Goal: Information Seeking & Learning: Learn about a topic

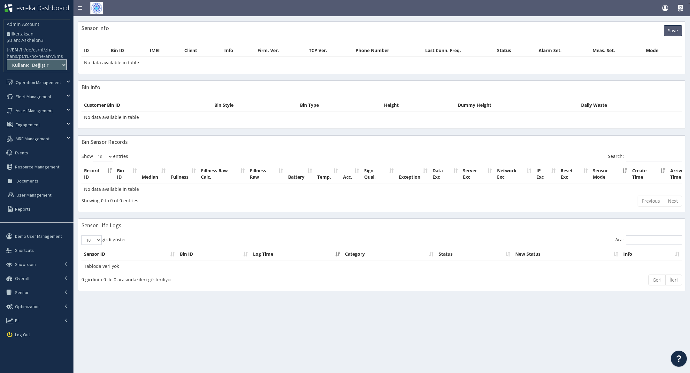
click at [314, 105] on th "Bin Type" at bounding box center [339, 105] width 84 height 12
click at [293, 103] on th "Bin Style" at bounding box center [254, 105] width 85 height 12
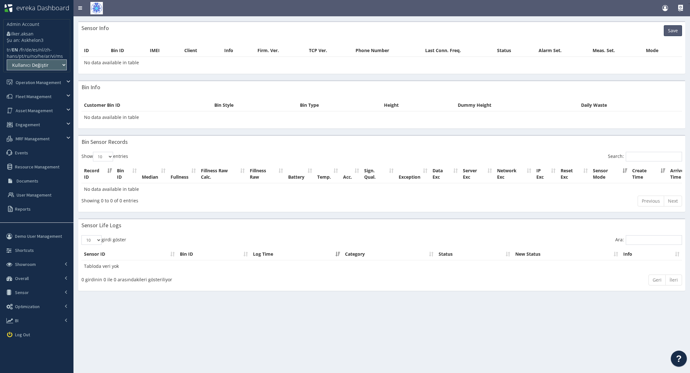
click at [293, 103] on th "Bin Style" at bounding box center [254, 105] width 85 height 12
click at [422, 107] on th "Height" at bounding box center [418, 105] width 74 height 12
click at [294, 107] on th "Bin Style" at bounding box center [254, 105] width 85 height 12
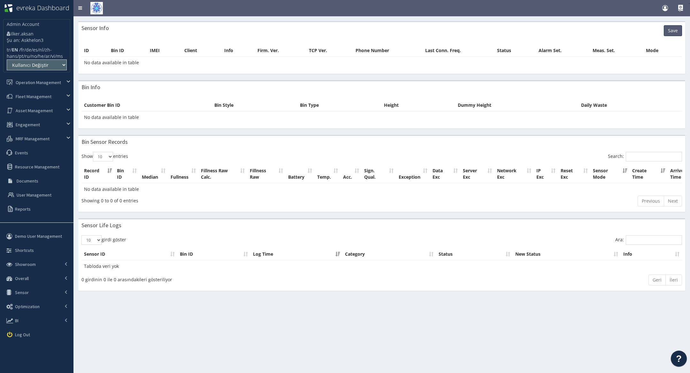
click at [337, 104] on th "Bin Type" at bounding box center [339, 105] width 84 height 12
click at [303, 103] on th "Bin Type" at bounding box center [339, 105] width 84 height 12
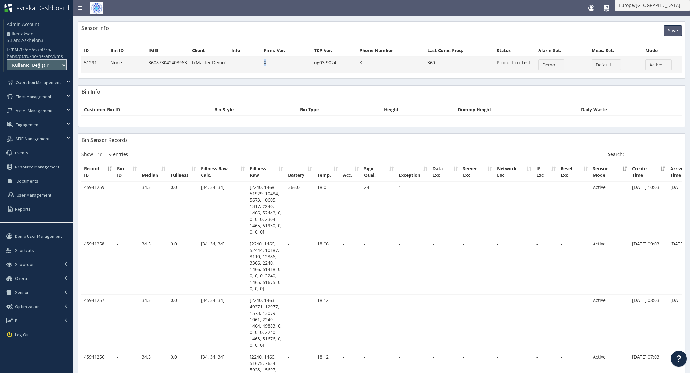
drag, startPoint x: 261, startPoint y: 60, endPoint x: 275, endPoint y: 61, distance: 13.4
click at [275, 61] on td "X" at bounding box center [286, 65] width 50 height 16
click at [282, 59] on td "X" at bounding box center [286, 65] width 50 height 16
click at [270, 58] on td "X" at bounding box center [286, 65] width 50 height 16
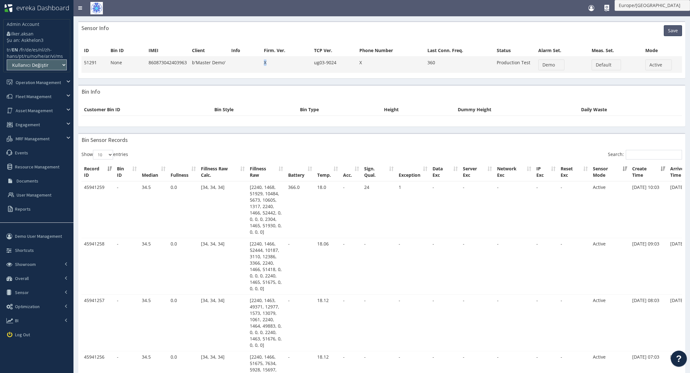
click at [270, 58] on td "X" at bounding box center [286, 65] width 50 height 16
click at [265, 50] on div at bounding box center [265, 50] width 0 height 0
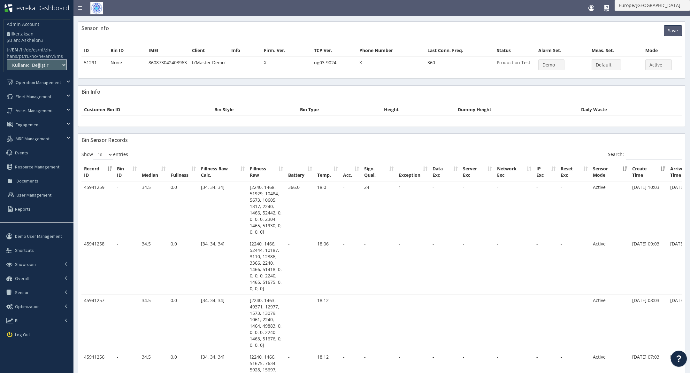
click at [295, 40] on div "ID Bin ID IMEI Client Info Firm. Ver. TCP Ver. Phone Number Last Conn. Freq. St…" at bounding box center [381, 58] width 607 height 39
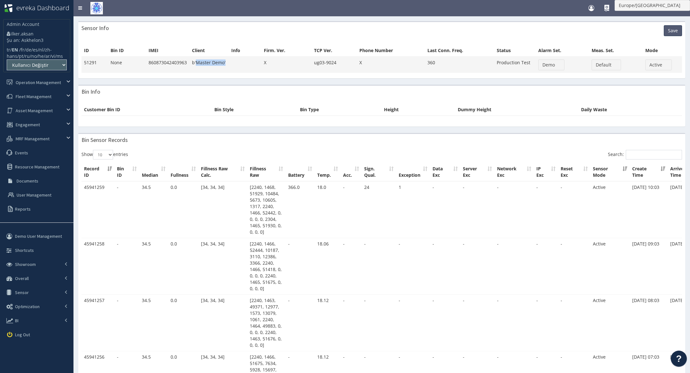
drag, startPoint x: 195, startPoint y: 64, endPoint x: 227, endPoint y: 60, distance: 31.5
click at [227, 60] on td "b'Master Demo'" at bounding box center [208, 65] width 39 height 16
click at [214, 65] on td "b'Master Demo'" at bounding box center [208, 65] width 39 height 16
click at [206, 65] on td "b'Master Demo'" at bounding box center [208, 65] width 39 height 16
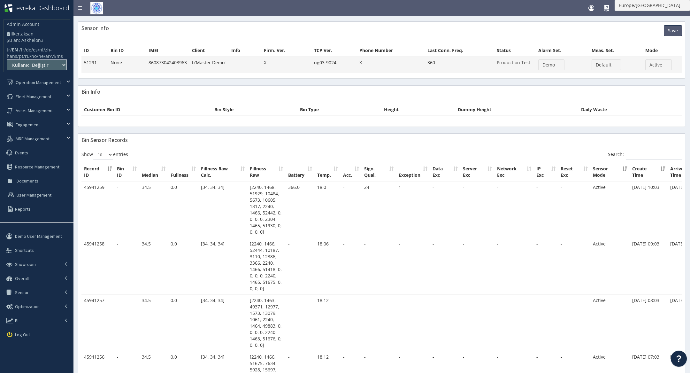
click at [165, 67] on td "860873042403963" at bounding box center [167, 65] width 43 height 16
drag, startPoint x: 317, startPoint y: 64, endPoint x: 334, endPoint y: 64, distance: 16.9
click at [334, 64] on td "ug03-9024" at bounding box center [333, 65] width 45 height 16
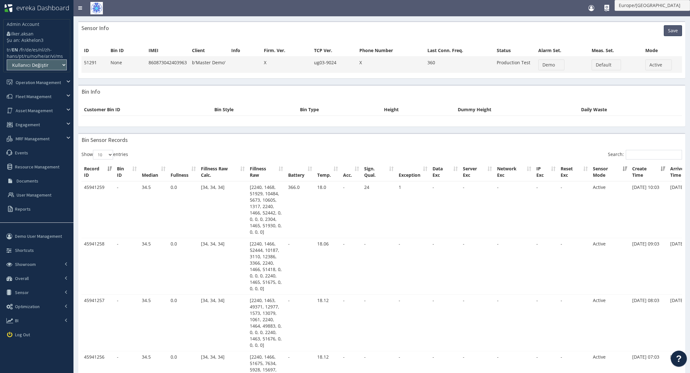
click at [370, 66] on td "X" at bounding box center [391, 65] width 68 height 16
click at [363, 59] on td "X" at bounding box center [391, 65] width 68 height 16
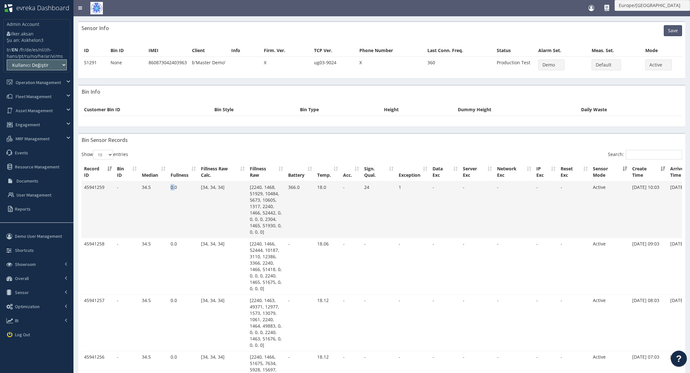
drag, startPoint x: 170, startPoint y: 188, endPoint x: 176, endPoint y: 188, distance: 5.7
click at [176, 188] on td "0.0" at bounding box center [183, 209] width 30 height 57
drag, startPoint x: 203, startPoint y: 181, endPoint x: 218, endPoint y: 185, distance: 15.0
click at [218, 185] on td "[34, 34, 34]" at bounding box center [222, 209] width 49 height 57
click at [219, 185] on td "[34, 34, 34]" at bounding box center [222, 209] width 49 height 57
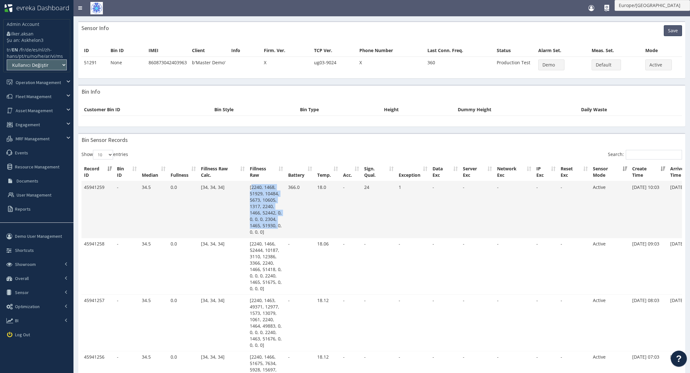
drag, startPoint x: 251, startPoint y: 185, endPoint x: 278, endPoint y: 227, distance: 49.1
click at [278, 227] on td "[2240, 1468, 51929, 10484, 5673, 10605, 1317, 2240, 1466, 52442, 0, 0, 0, 0, 23…" at bounding box center [266, 209] width 38 height 57
drag, startPoint x: 268, startPoint y: 231, endPoint x: 252, endPoint y: 190, distance: 43.8
click at [252, 190] on td "[2240, 1468, 51929, 10484, 5673, 10605, 1317, 2240, 1466, 52442, 0, 0, 0, 0, 23…" at bounding box center [266, 209] width 38 height 57
click at [264, 206] on td "[2240, 1468, 51929, 10484, 5673, 10605, 1317, 2240, 1466, 52442, 0, 0, 0, 0, 23…" at bounding box center [266, 209] width 38 height 57
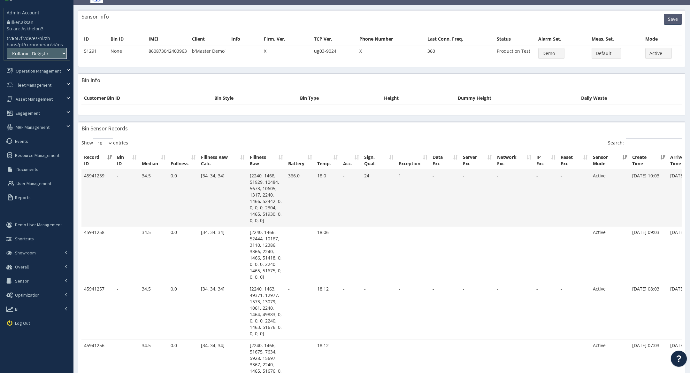
scroll to position [11, 0]
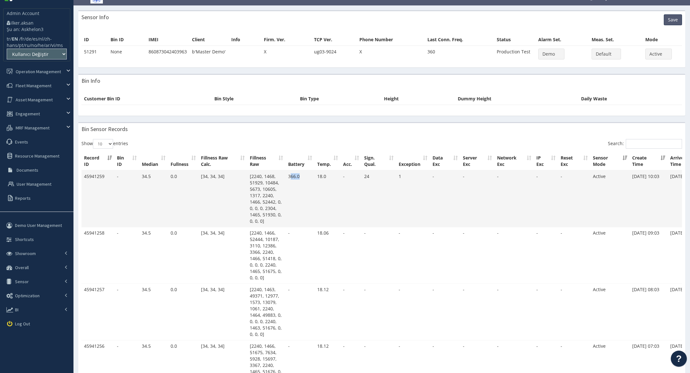
drag, startPoint x: 291, startPoint y: 176, endPoint x: 300, endPoint y: 175, distance: 9.0
click at [300, 175] on td "366.0" at bounding box center [300, 199] width 29 height 57
click at [294, 177] on td "366.0" at bounding box center [300, 199] width 29 height 57
drag, startPoint x: 289, startPoint y: 176, endPoint x: 302, endPoint y: 175, distance: 12.2
click at [302, 175] on td "366.0" at bounding box center [300, 199] width 29 height 57
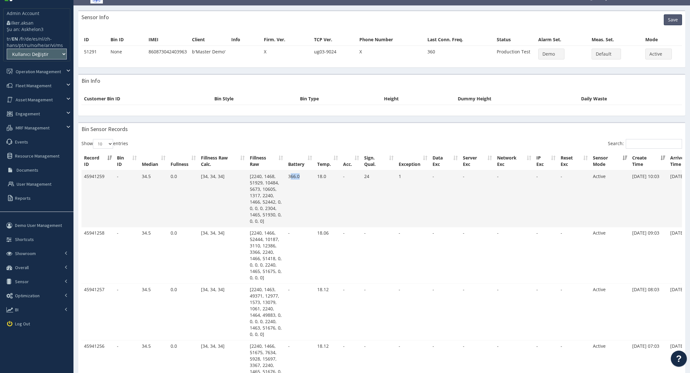
click at [302, 175] on td "366.0" at bounding box center [300, 199] width 29 height 57
click at [293, 178] on td "366.0" at bounding box center [300, 199] width 29 height 57
drag, startPoint x: 288, startPoint y: 177, endPoint x: 300, endPoint y: 176, distance: 11.9
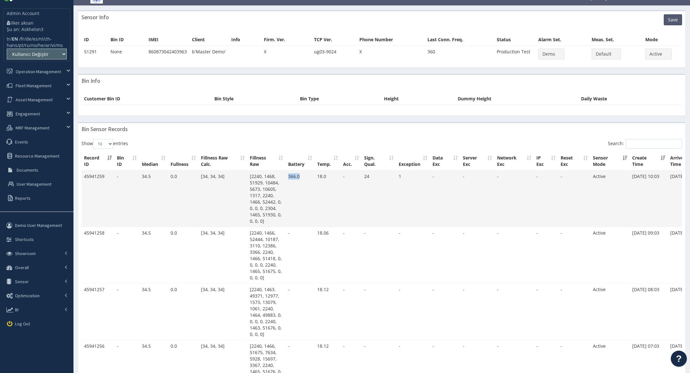
click at [300, 176] on td "366.0" at bounding box center [300, 199] width 29 height 57
click at [310, 176] on td "366.0" at bounding box center [300, 199] width 29 height 57
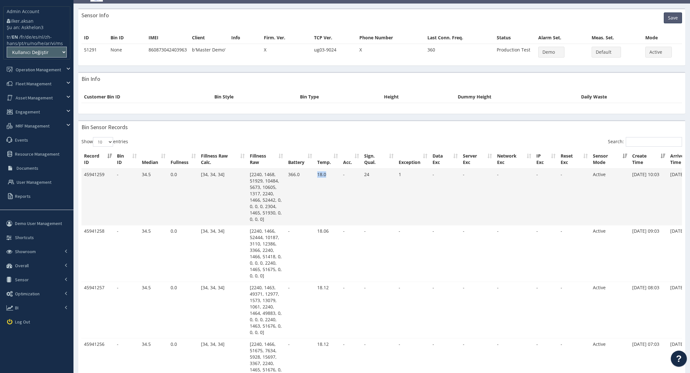
drag, startPoint x: 317, startPoint y: 173, endPoint x: 330, endPoint y: 173, distance: 13.1
click at [331, 173] on td "18.0" at bounding box center [328, 197] width 26 height 57
click at [370, 177] on td "24" at bounding box center [379, 197] width 34 height 57
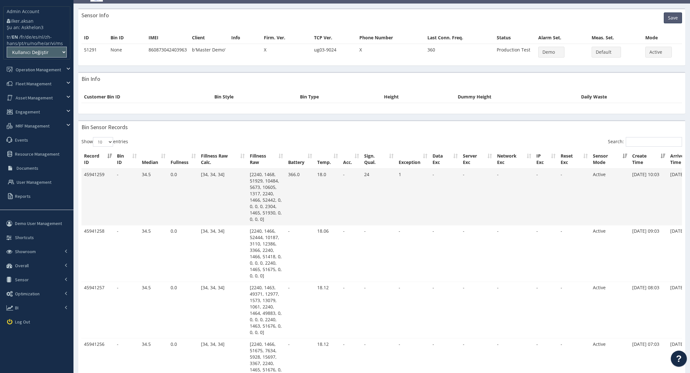
click at [370, 176] on td "24" at bounding box center [379, 197] width 34 height 57
drag, startPoint x: 364, startPoint y: 174, endPoint x: 373, endPoint y: 173, distance: 8.7
click at [373, 173] on td "24" at bounding box center [379, 197] width 34 height 57
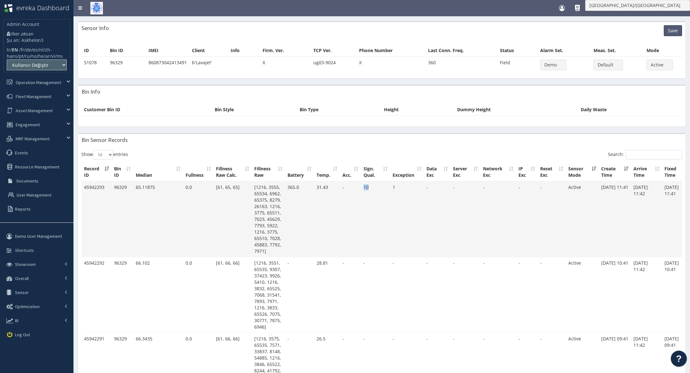
drag, startPoint x: 359, startPoint y: 185, endPoint x: 371, endPoint y: 185, distance: 12.5
click at [371, 185] on tr "45942293 96329 65.11875 0.0 [61, 65, 65] [1216, 3555, 65534, 6962, 65375, 8279,…" at bounding box center [386, 219] width 610 height 76
drag, startPoint x: 317, startPoint y: 187, endPoint x: 331, endPoint y: 187, distance: 14.4
click at [331, 187] on td "31.43" at bounding box center [327, 219] width 26 height 76
click at [396, 186] on td "1" at bounding box center [407, 219] width 34 height 76
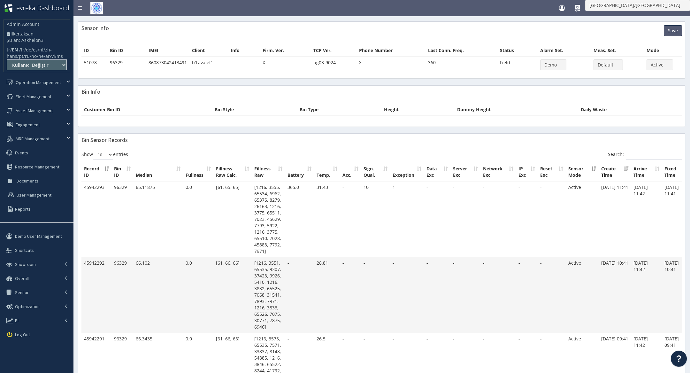
click at [393, 263] on td "-" at bounding box center [407, 295] width 34 height 76
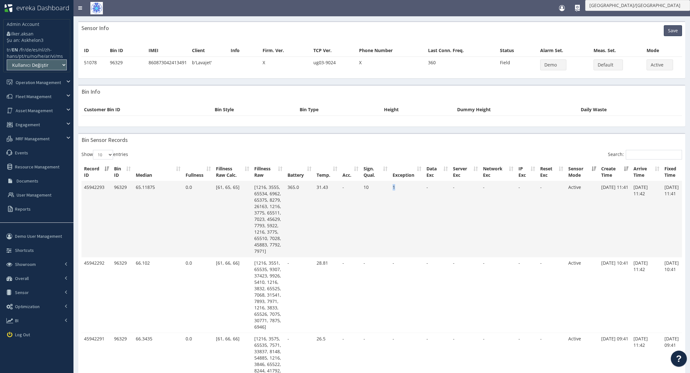
drag, startPoint x: 394, startPoint y: 185, endPoint x: 402, endPoint y: 185, distance: 8.6
click at [402, 185] on td "1" at bounding box center [407, 219] width 34 height 76
drag, startPoint x: 257, startPoint y: 184, endPoint x: 278, endPoint y: 246, distance: 64.7
click at [278, 246] on td "[1216, 3555, 65534, 6962, 65375, 8279, 26163, 1216, 3775, 65511, 7023, 45629, 7…" at bounding box center [268, 219] width 33 height 76
click at [271, 213] on td "[1216, 3555, 65534, 6962, 65375, 8279, 26163, 1216, 3775, 65511, 7023, 45629, 7…" at bounding box center [268, 219] width 33 height 76
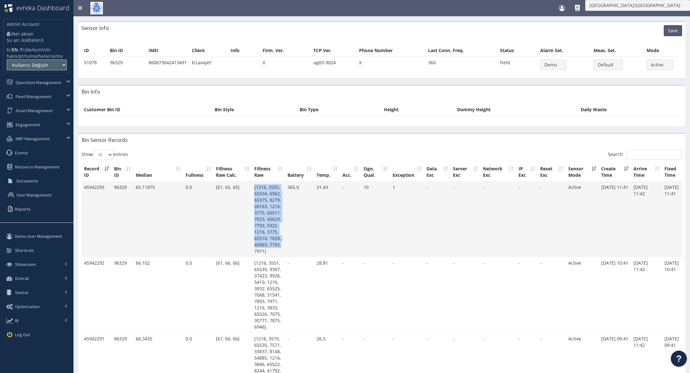
drag, startPoint x: 253, startPoint y: 185, endPoint x: 282, endPoint y: 245, distance: 66.7
click at [282, 245] on td "[1216, 3555, 65534, 6962, 65375, 8279, 26163, 1216, 3775, 65511, 7023, 45629, 7…" at bounding box center [268, 219] width 33 height 76
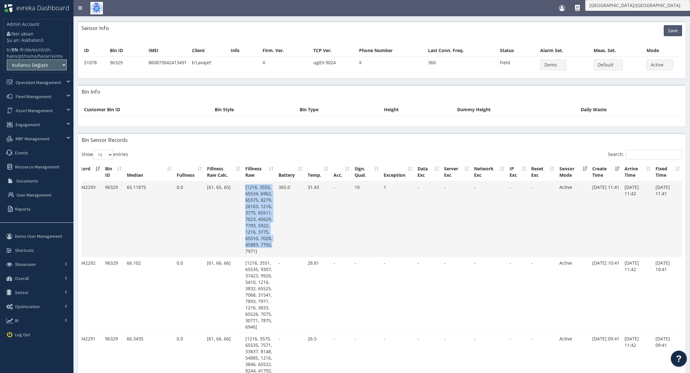
drag, startPoint x: 590, startPoint y: 188, endPoint x: 666, endPoint y: 196, distance: 76.2
click at [666, 196] on tr "45942293 96329 65.11875 0.0 [61, 65, 65] [1216, 3555, 65534, 6962, 65375, 8279,…" at bounding box center [378, 219] width 610 height 76
click at [595, 191] on td "07.10.25 11:41" at bounding box center [606, 219] width 32 height 76
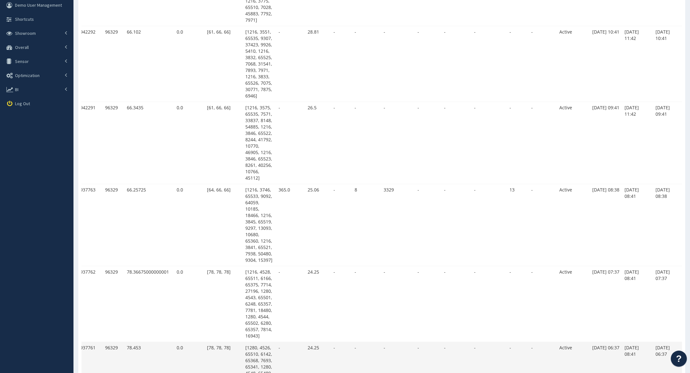
scroll to position [0, 0]
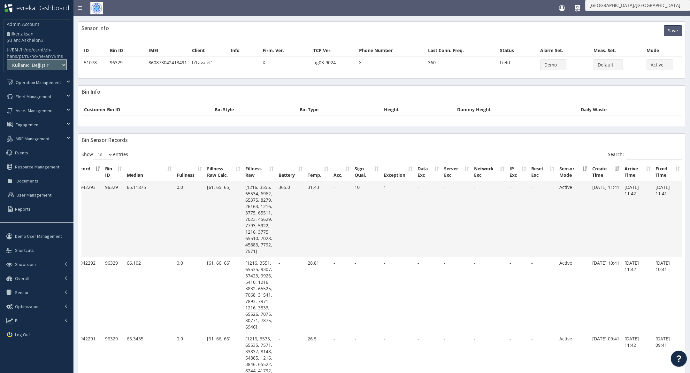
click at [571, 231] on td "Active" at bounding box center [573, 219] width 33 height 76
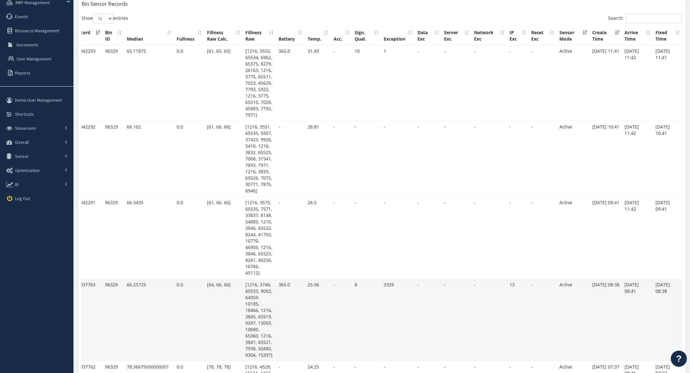
scroll to position [143, 0]
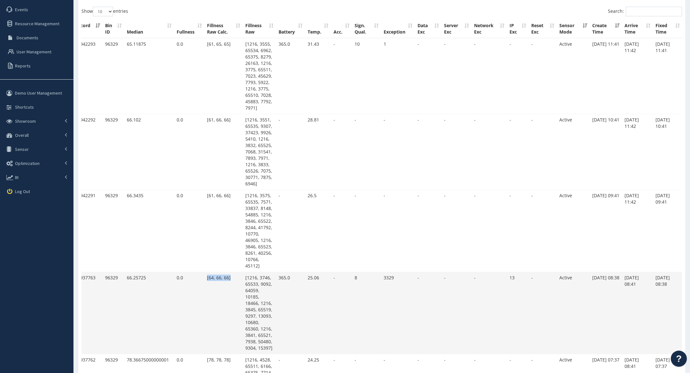
drag, startPoint x: 206, startPoint y: 274, endPoint x: 231, endPoint y: 275, distance: 24.3
click at [231, 275] on td "[64, 66, 66]" at bounding box center [223, 313] width 38 height 82
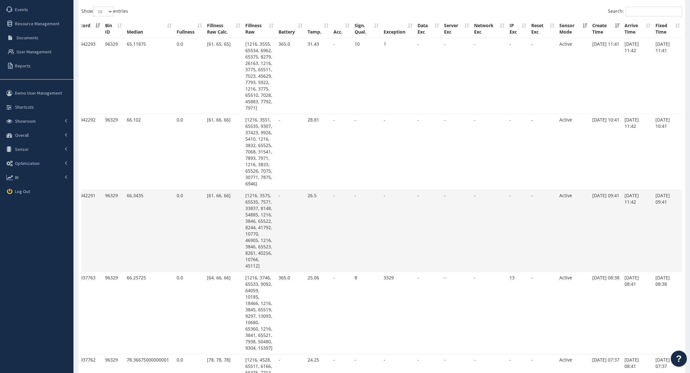
drag, startPoint x: 204, startPoint y: 195, endPoint x: 236, endPoint y: 190, distance: 31.6
click at [236, 190] on td "[61, 66, 66]" at bounding box center [223, 231] width 38 height 82
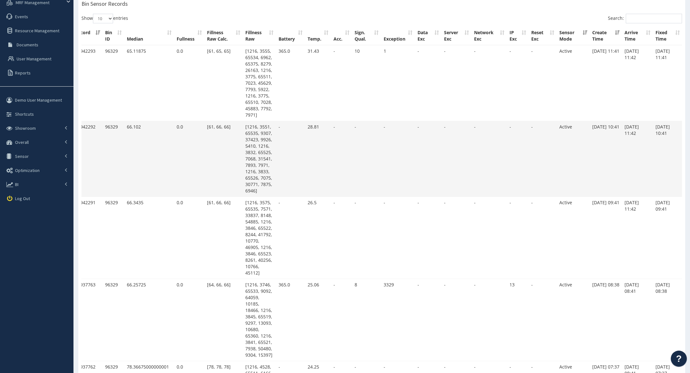
scroll to position [143, 0]
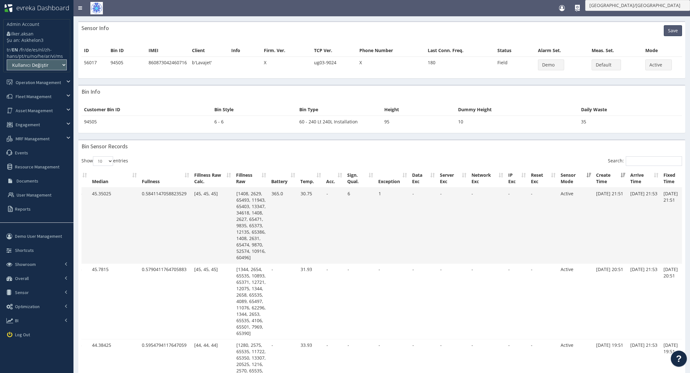
scroll to position [0, 51]
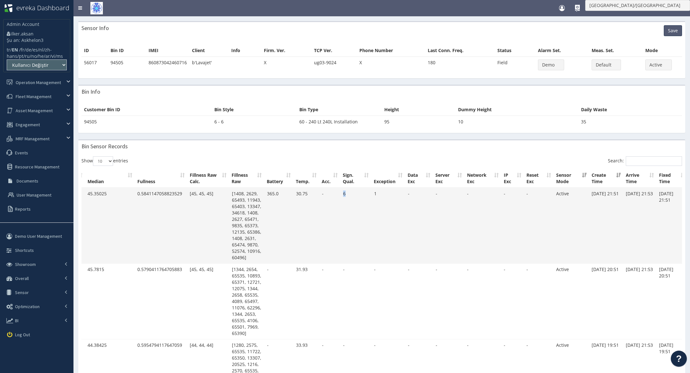
drag, startPoint x: 341, startPoint y: 194, endPoint x: 351, endPoint y: 195, distance: 10.6
click at [351, 195] on td "6" at bounding box center [356, 226] width 31 height 76
drag, startPoint x: 592, startPoint y: 195, endPoint x: 616, endPoint y: 202, distance: 25.0
click at [616, 202] on td "03.10.25 21:51" at bounding box center [606, 226] width 34 height 76
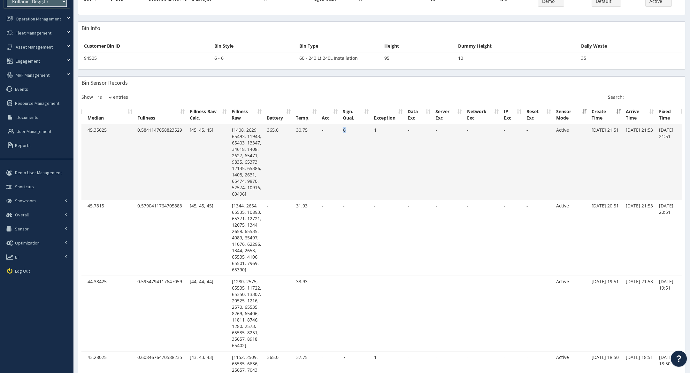
scroll to position [71, 0]
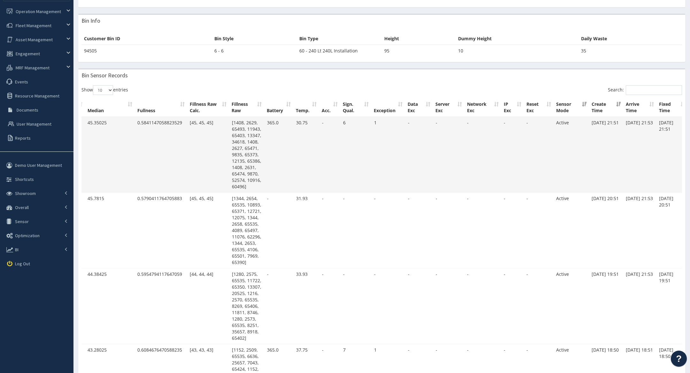
click at [394, 166] on td "1" at bounding box center [388, 155] width 34 height 76
drag, startPoint x: 626, startPoint y: 121, endPoint x: 639, endPoint y: 128, distance: 14.4
click at [639, 128] on td "03.10.25 21:53" at bounding box center [639, 155] width 33 height 76
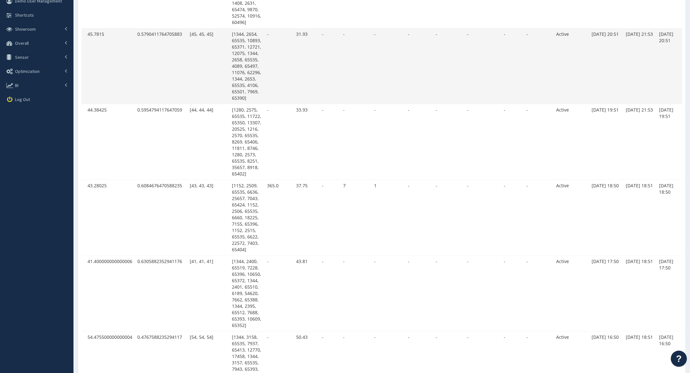
scroll to position [239, 0]
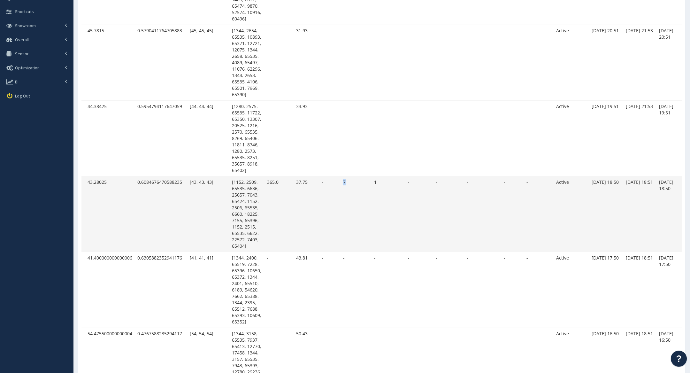
drag, startPoint x: 333, startPoint y: 181, endPoint x: 347, endPoint y: 181, distance: 14.4
click at [347, 181] on tr "45804615 94505 43.28025 0.6084676470588235 [43, 43, 43] [1152, 2509, 65535, 663…" at bounding box center [359, 214] width 657 height 76
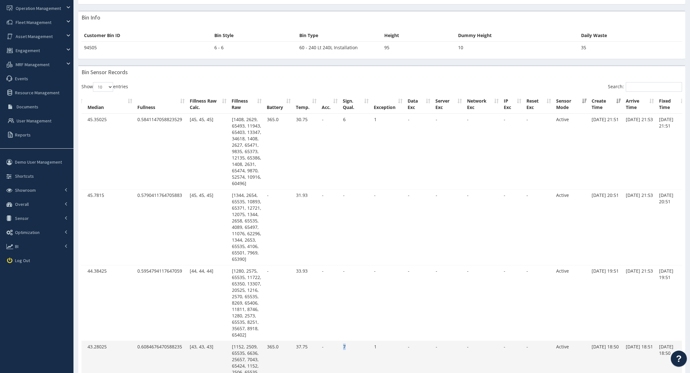
scroll to position [0, 0]
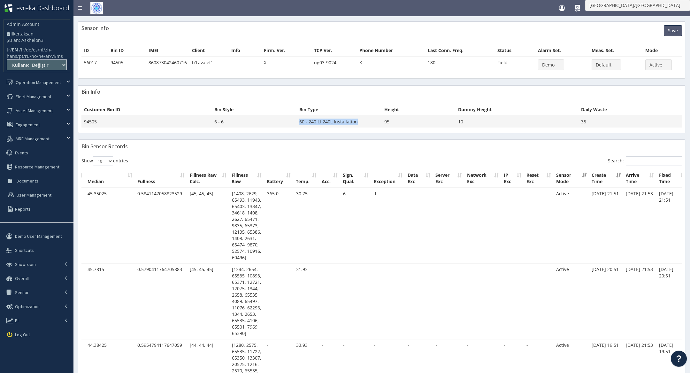
drag, startPoint x: 296, startPoint y: 122, endPoint x: 359, endPoint y: 122, distance: 62.6
click at [359, 122] on tr "94505 6 - 6 60 - 240 Lt 240L Installation 95 10 35" at bounding box center [381, 122] width 601 height 12
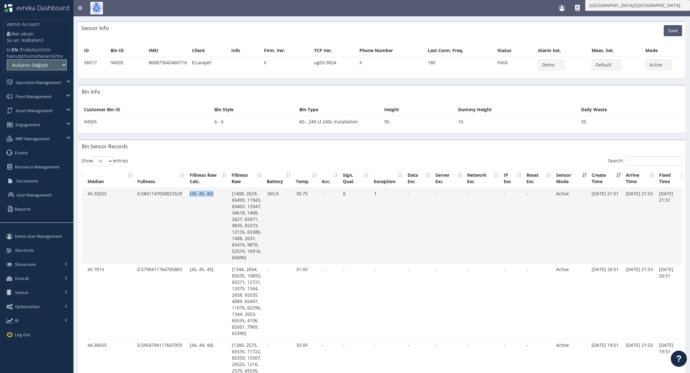
drag, startPoint x: 189, startPoint y: 193, endPoint x: 217, endPoint y: 194, distance: 28.1
click at [218, 194] on td "[45, 45, 45]" at bounding box center [208, 226] width 42 height 76
drag, startPoint x: 228, startPoint y: 193, endPoint x: 254, endPoint y: 226, distance: 42.3
click at [254, 226] on tr "45809621 94505 45.35025 0.5841147058823529 [45, 45, 45] [1408, 2629, 65493, 119…" at bounding box center [359, 226] width 657 height 76
click at [215, 193] on td "[45, 45, 45]" at bounding box center [208, 226] width 42 height 76
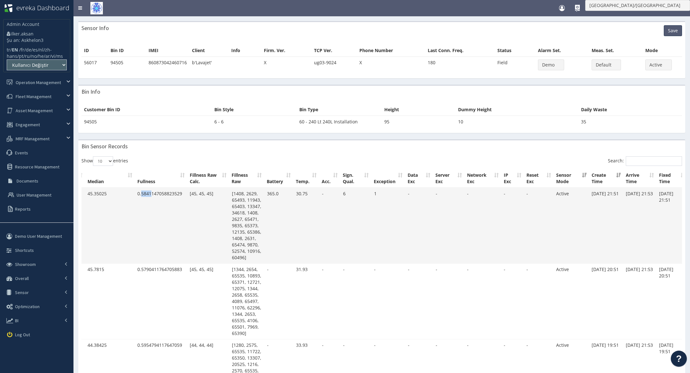
drag, startPoint x: 141, startPoint y: 192, endPoint x: 152, endPoint y: 193, distance: 11.5
click at [152, 193] on td "0.5841147058823529" at bounding box center [161, 226] width 52 height 76
click at [142, 194] on td "0.5841147058823529" at bounding box center [161, 226] width 52 height 76
click at [145, 195] on td "0.5841147058823529" at bounding box center [161, 226] width 52 height 76
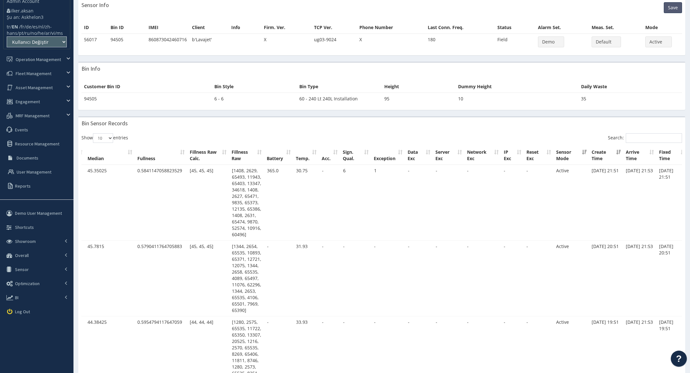
scroll to position [18, 0]
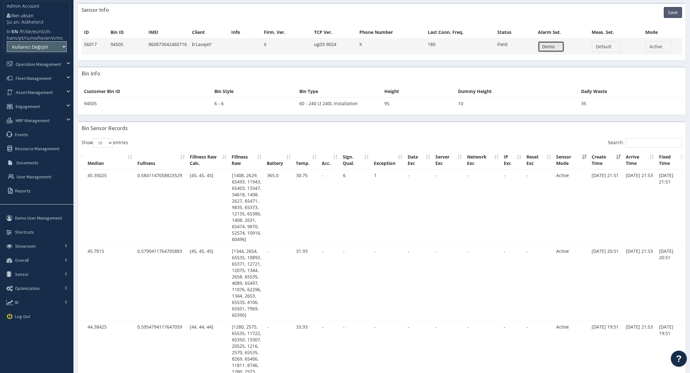
click at [560, 41] on button "Demo" at bounding box center [551, 46] width 26 height 11
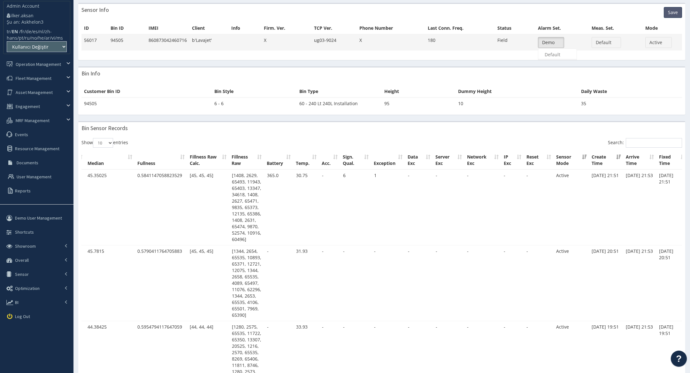
scroll to position [4, 0]
click at [560, 43] on button "Demo" at bounding box center [551, 42] width 26 height 11
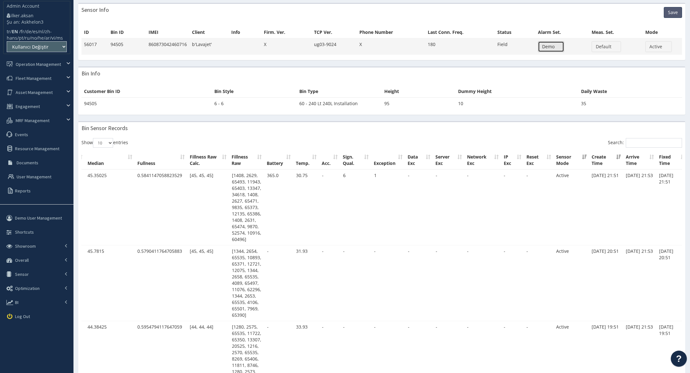
scroll to position [0, 0]
click at [599, 46] on span "Default" at bounding box center [604, 46] width 17 height 6
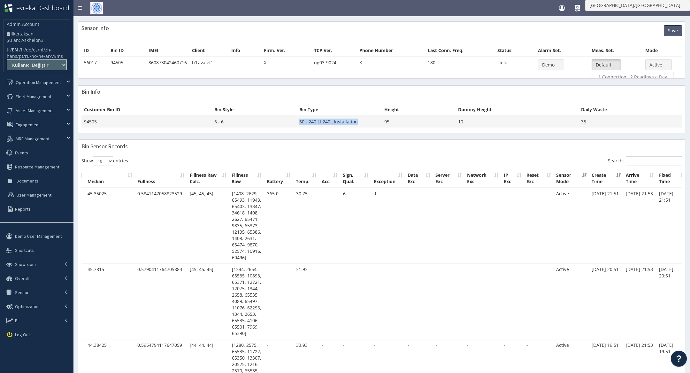
drag, startPoint x: 299, startPoint y: 120, endPoint x: 357, endPoint y: 119, distance: 58.5
click at [358, 119] on td "60 - 240 Lt 240L Installation" at bounding box center [339, 122] width 85 height 12
click at [330, 121] on td "60 - 240 Lt 240L Installation" at bounding box center [339, 122] width 85 height 12
drag, startPoint x: 302, startPoint y: 121, endPoint x: 341, endPoint y: 123, distance: 40.0
click at [341, 123] on td "60 - 240 Lt 240L Installation" at bounding box center [339, 122] width 85 height 12
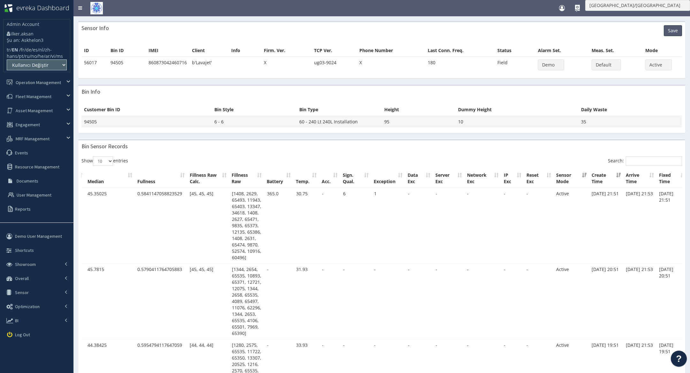
click at [299, 119] on td "60 - 240 Lt 240L Installation" at bounding box center [339, 122] width 85 height 12
drag, startPoint x: 299, startPoint y: 119, endPoint x: 356, endPoint y: 123, distance: 57.0
click at [356, 123] on td "60 - 240 Lt 240L Installation" at bounding box center [339, 122] width 85 height 12
click at [310, 121] on td "60 - 240 Lt 240L Installation" at bounding box center [339, 122] width 85 height 12
drag, startPoint x: 264, startPoint y: 51, endPoint x: 282, endPoint y: 53, distance: 18.0
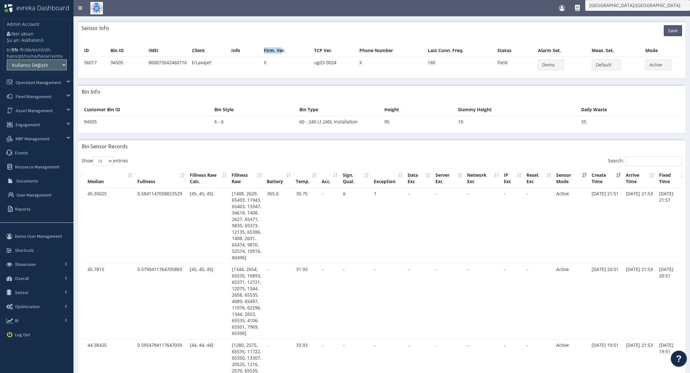
click at [282, 53] on th "Firm. Ver." at bounding box center [286, 51] width 50 height 12
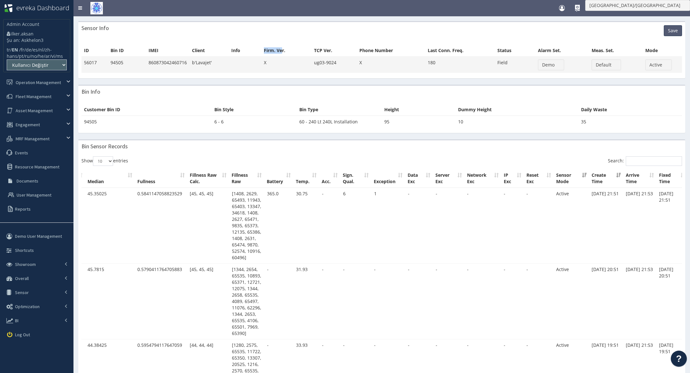
click at [268, 63] on td "X" at bounding box center [286, 65] width 50 height 16
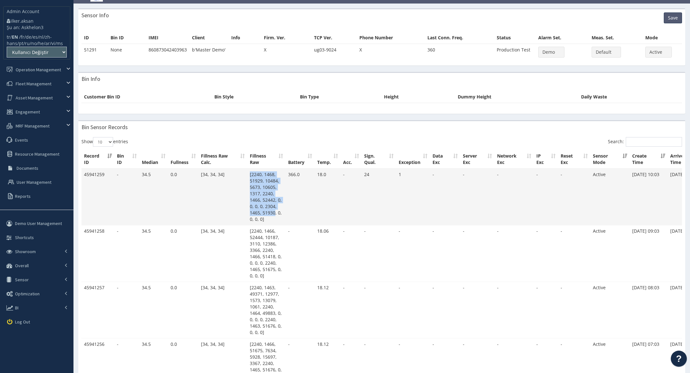
drag, startPoint x: 246, startPoint y: 179, endPoint x: 275, endPoint y: 213, distance: 45.1
click at [275, 213] on tr "45941259 - 34.5 0.0 [34, 34, 34] [2240, 1468, 51929, 10484, 5673, 10605, 1317, …" at bounding box center [410, 197] width 658 height 57
